Goal: Task Accomplishment & Management: Complete application form

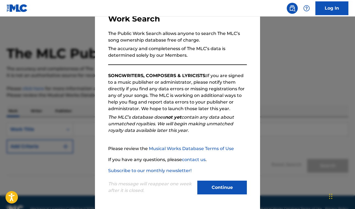
scroll to position [6, 0]
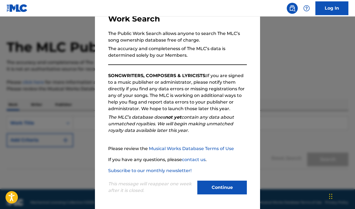
click at [212, 190] on button "Continue" at bounding box center [221, 187] width 49 height 14
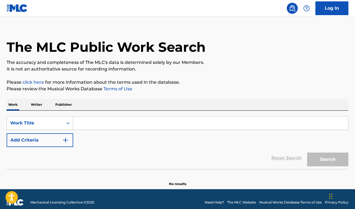
click at [66, 104] on p "Publisher" at bounding box center [64, 105] width 20 height 12
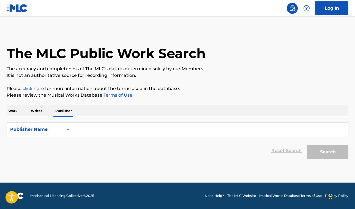
click at [40, 114] on p "Writer" at bounding box center [36, 111] width 15 height 12
click at [10, 111] on p "Work" at bounding box center [13, 111] width 13 height 12
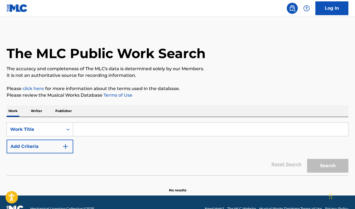
click at [16, 9] on img at bounding box center [17, 8] width 21 height 8
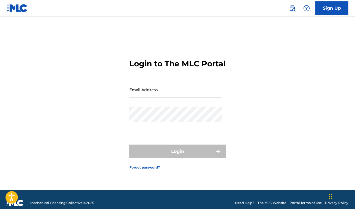
click at [277, 202] on link "The MLC Website" at bounding box center [271, 202] width 29 height 5
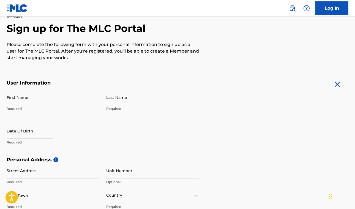
scroll to position [47, 0]
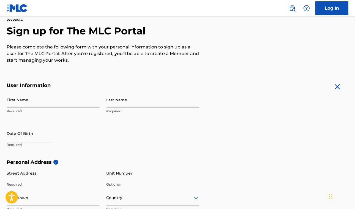
click at [57, 101] on input "First Name" at bounding box center [53, 100] width 93 height 16
type input "Edgardo"
type input "Rodriguez"
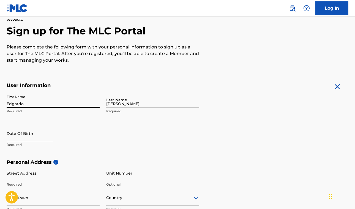
type input "722 Twining Ave"
type input "Brighton"
type input "United States"
type input "CO"
type input "80601"
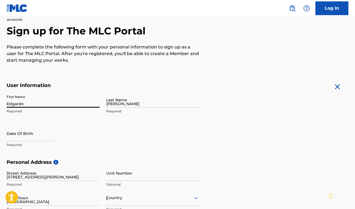
type input "863"
type input "4015640"
type input "Egy.rodriguez@gmail.com"
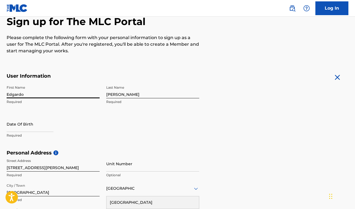
click at [33, 127] on input "text" at bounding box center [30, 124] width 47 height 16
select select "8"
select select "2025"
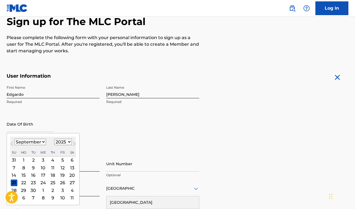
click at [36, 144] on select "January February March April May June July August September October November De…" at bounding box center [30, 142] width 32 height 6
select select "10"
click at [14, 139] on select "January February March April May June July August September October November De…" at bounding box center [30, 142] width 32 height 6
click at [44, 175] on div "12" at bounding box center [43, 175] width 7 height 7
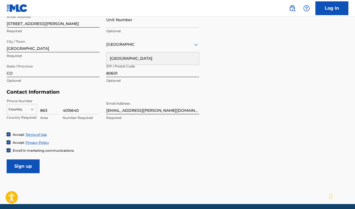
scroll to position [201, 0]
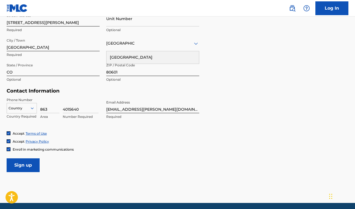
type input "November 12 1979"
click at [29, 109] on div at bounding box center [22, 108] width 30 height 6
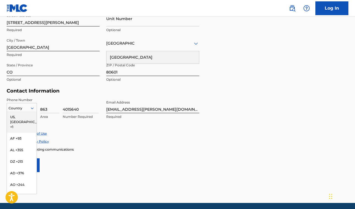
click at [26, 117] on div "US, CA +1" at bounding box center [22, 121] width 30 height 21
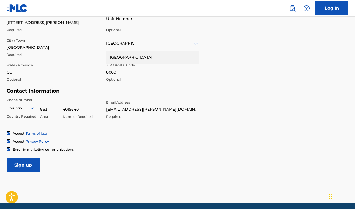
click at [27, 107] on div at bounding box center [22, 108] width 30 height 6
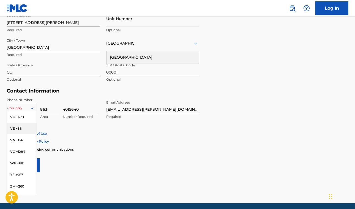
scroll to position [68, 0]
type input "us"
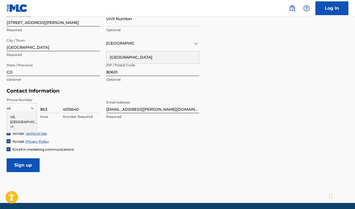
click at [18, 115] on div "US, CA +1" at bounding box center [22, 121] width 30 height 21
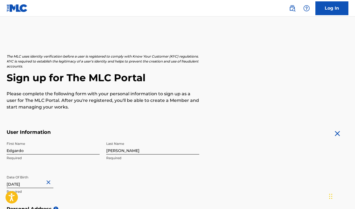
scroll to position [221, 0]
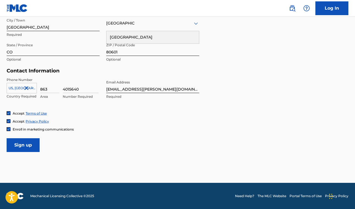
click at [31, 143] on input "Sign up" at bounding box center [23, 145] width 33 height 14
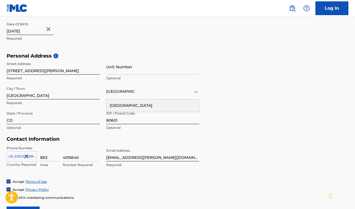
scroll to position [155, 0]
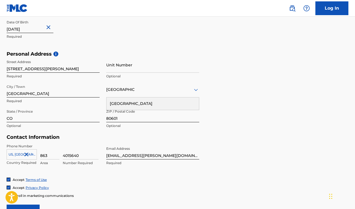
click at [130, 103] on div "United States" at bounding box center [152, 103] width 92 height 12
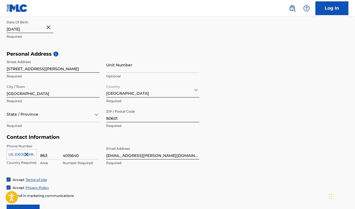
click at [54, 117] on div at bounding box center [53, 114] width 93 height 7
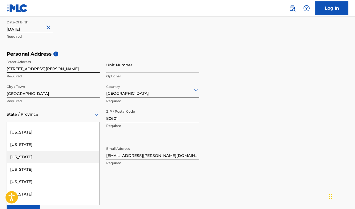
scroll to position [11, 0]
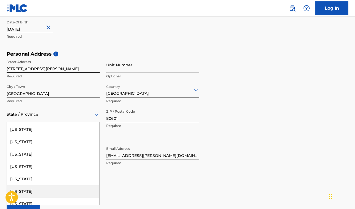
click at [26, 191] on div "Colorado" at bounding box center [53, 191] width 92 height 12
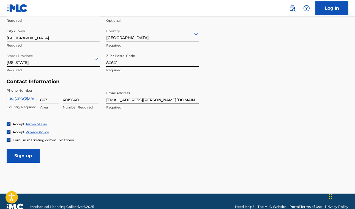
scroll to position [221, 0]
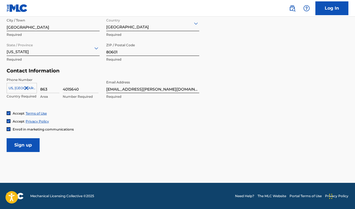
click at [31, 145] on input "Sign up" at bounding box center [23, 145] width 33 height 14
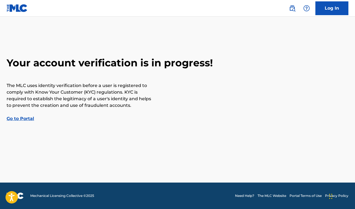
click at [25, 118] on link "Go to Portal" at bounding box center [20, 118] width 27 height 5
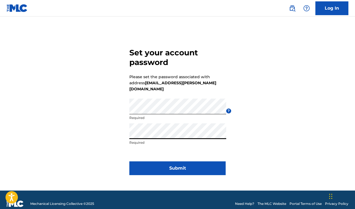
click at [181, 163] on button "Submit" at bounding box center [177, 168] width 96 height 14
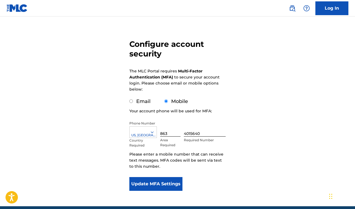
scroll to position [56, 0]
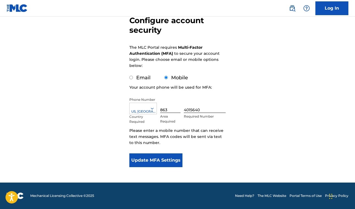
click at [156, 156] on button "Update MFA Settings" at bounding box center [155, 160] width 53 height 14
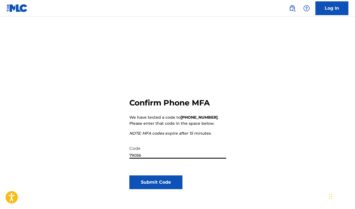
type input "790565"
click at [154, 180] on button "Submit Code" at bounding box center [155, 182] width 53 height 14
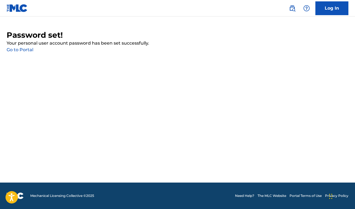
click at [23, 50] on link "Go to Portal" at bounding box center [20, 49] width 27 height 5
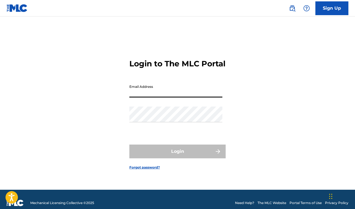
click at [146, 97] on input "Email Address" at bounding box center [175, 90] width 93 height 16
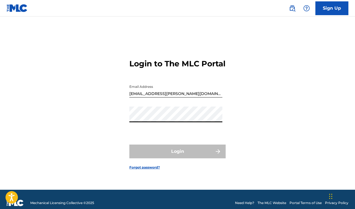
type input "egy.rodriguez@gmail.com"
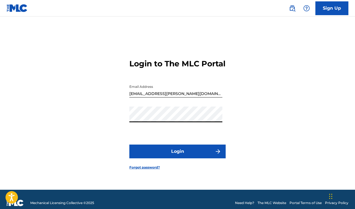
click at [172, 158] on button "Login" at bounding box center [177, 151] width 96 height 14
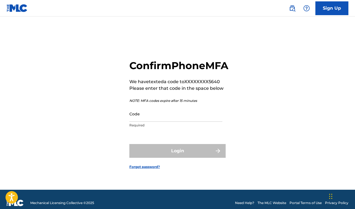
click at [156, 122] on input "Code" at bounding box center [175, 114] width 93 height 16
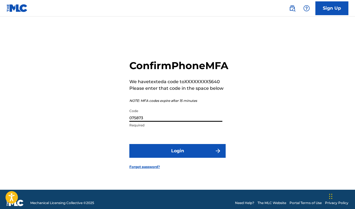
type input "075873"
click at [194, 156] on button "Login" at bounding box center [177, 151] width 96 height 14
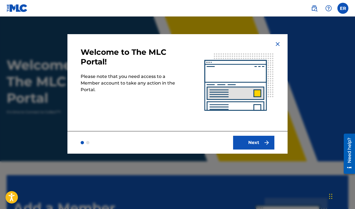
click at [245, 146] on button "Next" at bounding box center [253, 143] width 41 height 14
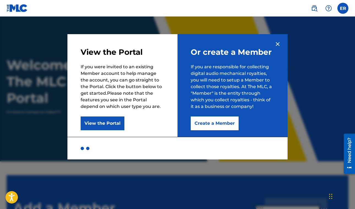
click at [222, 123] on button "Create a Member" at bounding box center [215, 123] width 48 height 14
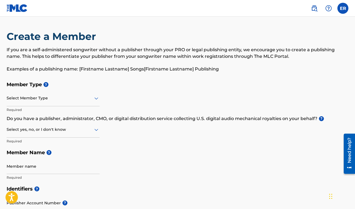
click at [50, 105] on div "Select Member Type" at bounding box center [53, 98] width 93 height 16
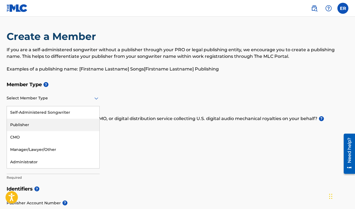
click at [39, 126] on div "Publisher" at bounding box center [53, 125] width 92 height 12
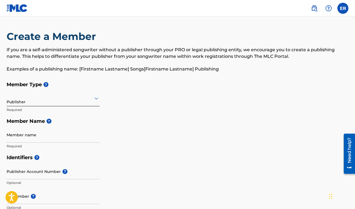
click at [34, 136] on input "Member name" at bounding box center [53, 135] width 93 height 16
click at [123, 123] on h5 "Member Name ?" at bounding box center [178, 121] width 342 height 12
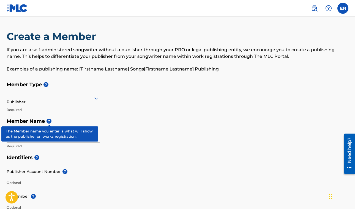
click at [49, 122] on span "?" at bounding box center [48, 121] width 5 height 5
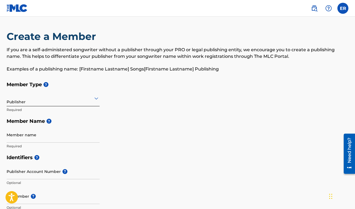
click at [46, 141] on input "Member name" at bounding box center [53, 135] width 93 height 16
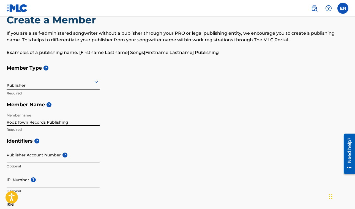
scroll to position [17, 0]
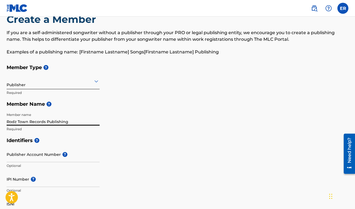
type input "Rodz Town Records Publishing"
click at [36, 155] on input "Publisher Account Number ?" at bounding box center [53, 154] width 93 height 16
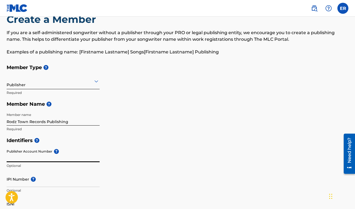
click at [49, 183] on input "IPI Number ?" at bounding box center [53, 179] width 93 height 16
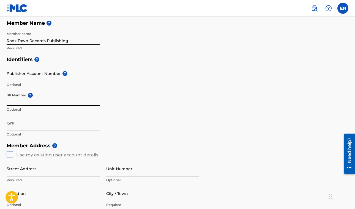
scroll to position [99, 0]
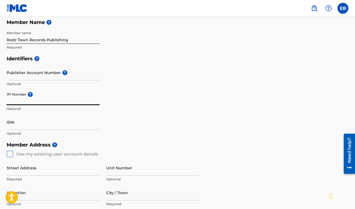
click at [25, 128] on input "ISNI" at bounding box center [53, 122] width 93 height 16
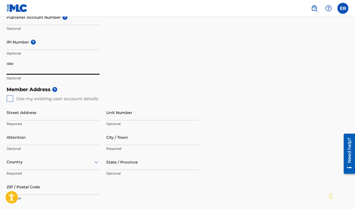
scroll to position [156, 0]
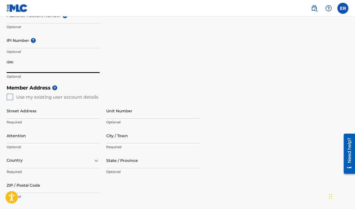
click at [27, 114] on input "Street Address" at bounding box center [53, 111] width 93 height 16
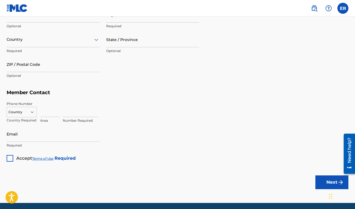
scroll to position [277, 0]
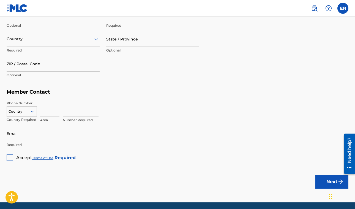
click at [27, 114] on div "Country" at bounding box center [22, 110] width 30 height 8
click at [26, 119] on div "US, CA +1" at bounding box center [22, 124] width 30 height 21
click at [48, 116] on div "Area" at bounding box center [49, 113] width 19 height 25
click at [50, 115] on input at bounding box center [49, 109] width 19 height 16
type input "8634015640"
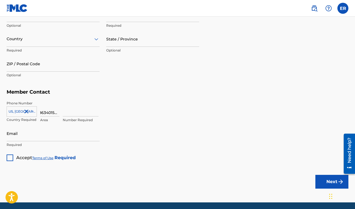
scroll to position [0, 4]
click at [55, 113] on input "8634015640" at bounding box center [49, 109] width 19 height 16
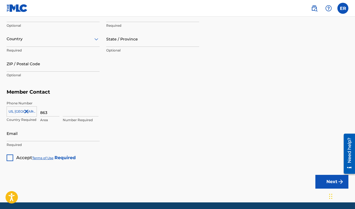
type input "863"
type input "4015640"
click at [23, 135] on input "Email" at bounding box center [53, 133] width 93 height 16
type input "rodztownrecords@gmail.com"
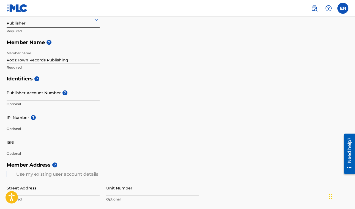
scroll to position [78, 0]
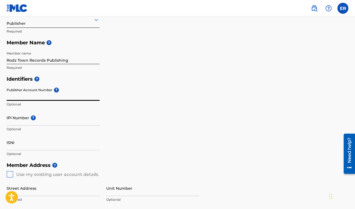
click at [41, 98] on input "Publisher Account Number ?" at bounding box center [53, 93] width 93 height 16
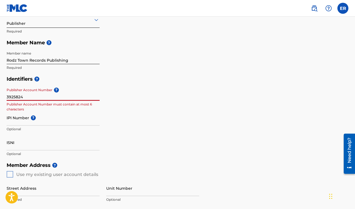
type input "3925824"
click at [21, 117] on input "IPI Number ?" at bounding box center [53, 118] width 93 height 16
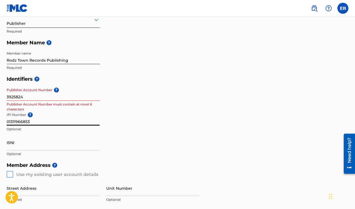
type input "01311966853"
click at [43, 98] on input "3925824" at bounding box center [53, 93] width 93 height 16
click at [42, 123] on input "01311966853" at bounding box center [53, 118] width 93 height 16
click at [40, 121] on input "01311966853" at bounding box center [53, 118] width 93 height 16
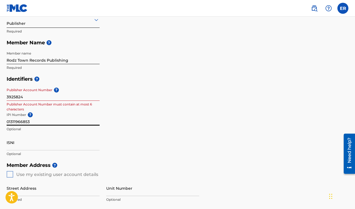
click at [40, 121] on input "01311966853" at bounding box center [53, 118] width 93 height 16
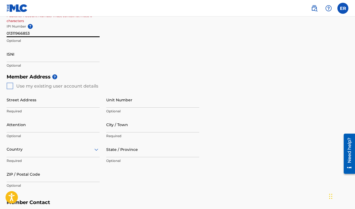
scroll to position [166, 0]
click at [29, 103] on input "Street Address" at bounding box center [53, 100] width 93 height 16
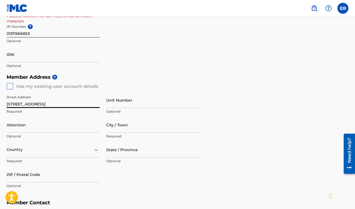
type input "7887 East Belleview Ave"
click at [120, 104] on input "Unit Number" at bounding box center [152, 100] width 93 height 16
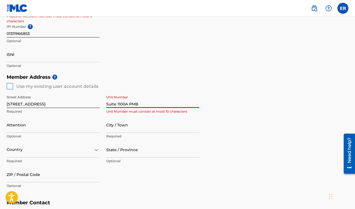
click at [73, 124] on input "Attention" at bounding box center [53, 125] width 93 height 16
click at [128, 106] on input "Suite 1100A PMB" at bounding box center [152, 100] width 93 height 16
click at [52, 130] on input "Attention" at bounding box center [53, 125] width 93 height 16
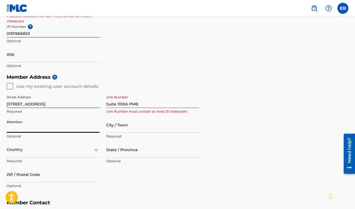
click at [118, 104] on input "Suite 1100A PMB" at bounding box center [152, 100] width 93 height 16
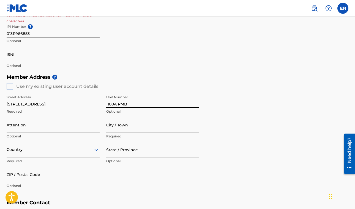
type input "1100A PMB"
click at [44, 151] on div "Country" at bounding box center [53, 150] width 93 height 16
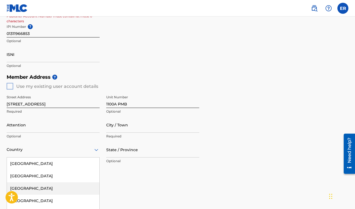
scroll to position [198, 0]
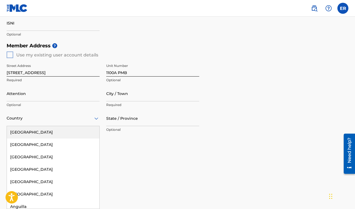
click at [39, 134] on div "United States" at bounding box center [53, 132] width 92 height 12
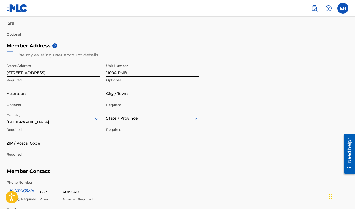
click at [126, 117] on div at bounding box center [152, 118] width 93 height 7
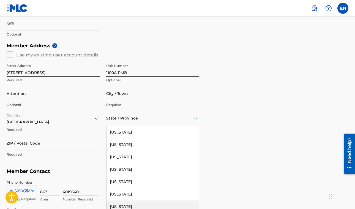
click at [126, 206] on div "Colorado" at bounding box center [152, 206] width 92 height 12
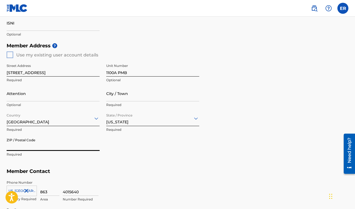
click at [49, 143] on input "ZIP / Postal Code" at bounding box center [53, 143] width 93 height 16
type input "80111"
click at [67, 74] on input "7887 East Belleview Ave" at bounding box center [53, 69] width 93 height 16
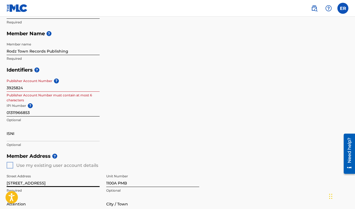
scroll to position [82, 0]
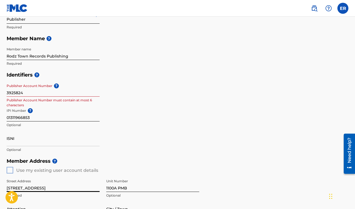
click at [49, 91] on input "3925824" at bounding box center [53, 89] width 93 height 16
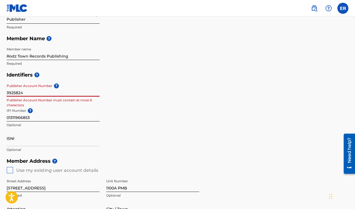
click at [49, 91] on input "3925824" at bounding box center [53, 89] width 93 height 16
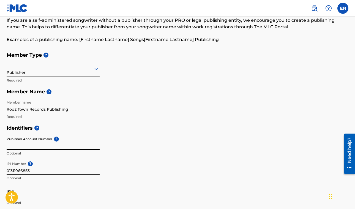
scroll to position [29, 0]
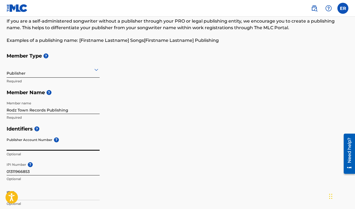
click at [46, 73] on div "Publisher" at bounding box center [53, 69] width 93 height 13
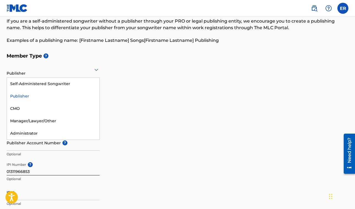
click at [151, 106] on div "Member Type ? Publisher selected, 2 of 5. 5 results available. Use Up and Down …" at bounding box center [178, 86] width 342 height 73
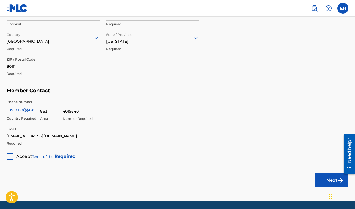
scroll to position [296, 0]
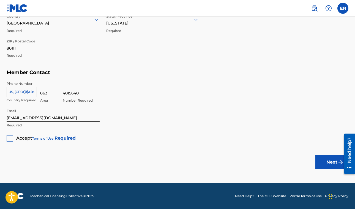
click at [9, 140] on div at bounding box center [10, 138] width 7 height 7
click at [319, 157] on button "Next" at bounding box center [331, 162] width 33 height 14
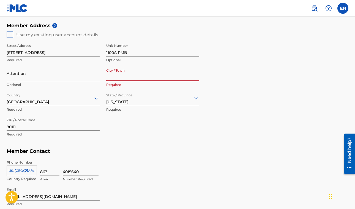
scroll to position [204, 0]
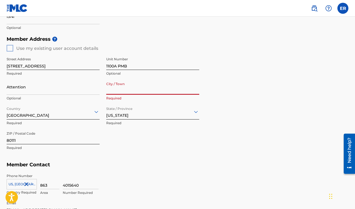
click at [148, 89] on input "City / Town" at bounding box center [152, 87] width 93 height 16
click at [112, 89] on input "Brighton" at bounding box center [152, 87] width 93 height 16
type input "Denver"
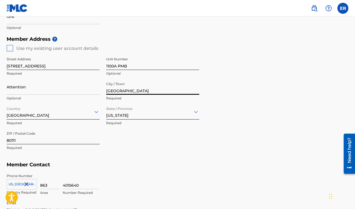
click at [142, 151] on div "Street Address 7887 East Belleview Ave Required Unit Number 1100A PMB Optional …" at bounding box center [103, 103] width 192 height 104
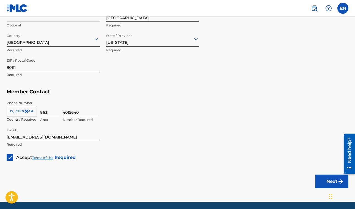
scroll to position [279, 0]
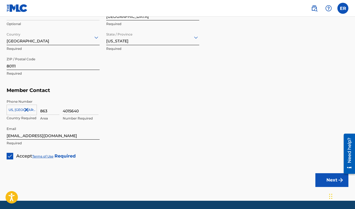
click at [328, 180] on button "Next" at bounding box center [331, 180] width 33 height 14
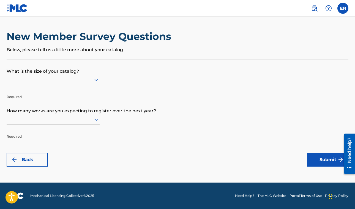
click at [95, 81] on icon at bounding box center [96, 79] width 7 height 7
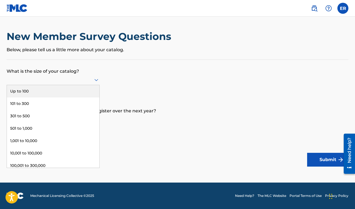
click at [81, 89] on div "Up to 100" at bounding box center [53, 91] width 92 height 12
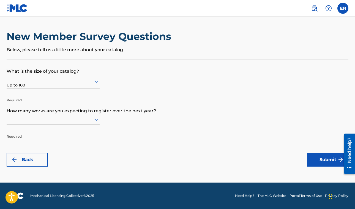
click at [95, 118] on icon at bounding box center [96, 119] width 7 height 7
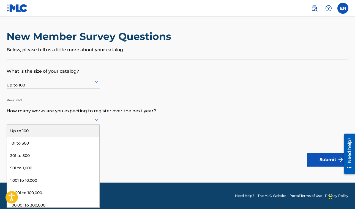
click at [88, 128] on div "Up to 100" at bounding box center [53, 131] width 92 height 12
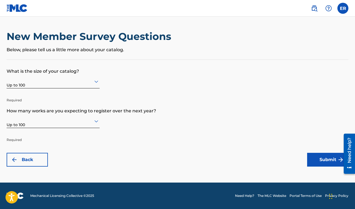
click at [328, 158] on button "Submit" at bounding box center [327, 160] width 41 height 14
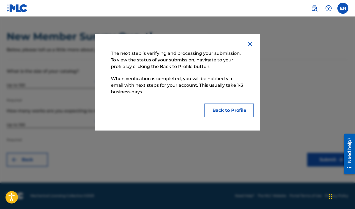
click at [231, 111] on button "Back to Profile" at bounding box center [228, 110] width 49 height 14
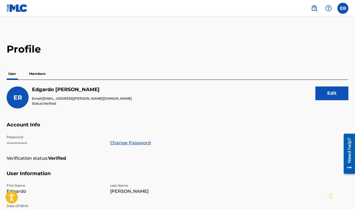
click at [36, 71] on p "Members" at bounding box center [37, 74] width 20 height 12
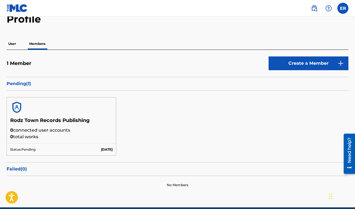
scroll to position [29, 0]
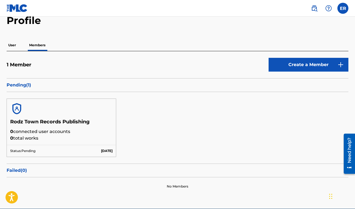
click at [12, 50] on p "User" at bounding box center [12, 45] width 11 height 12
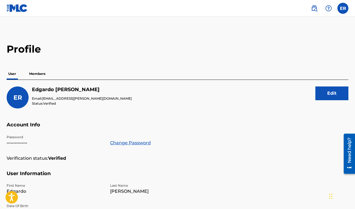
click at [344, 9] on label at bounding box center [342, 8] width 11 height 11
click at [343, 8] on input "ER Edgardo Rodriguez egy.rodriguez@gmail.com Notification Preferences Profile L…" at bounding box center [343, 8] width 0 height 0
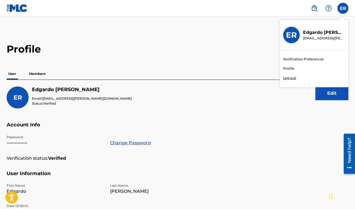
click at [288, 68] on link "Profile" at bounding box center [288, 68] width 11 height 5
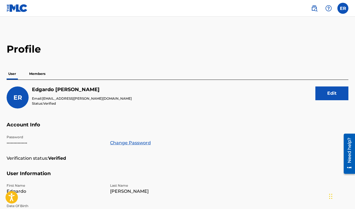
click at [38, 73] on p "Members" at bounding box center [37, 74] width 20 height 12
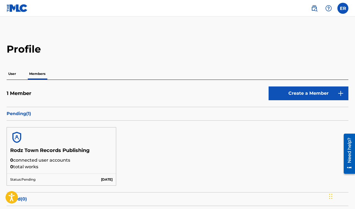
click at [18, 78] on p "User" at bounding box center [12, 74] width 11 height 12
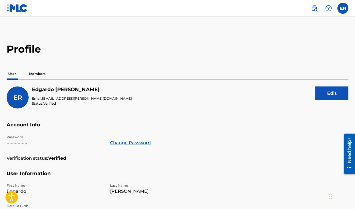
click at [15, 10] on img at bounding box center [17, 8] width 21 height 8
